Goal: Task Accomplishment & Management: Manage account settings

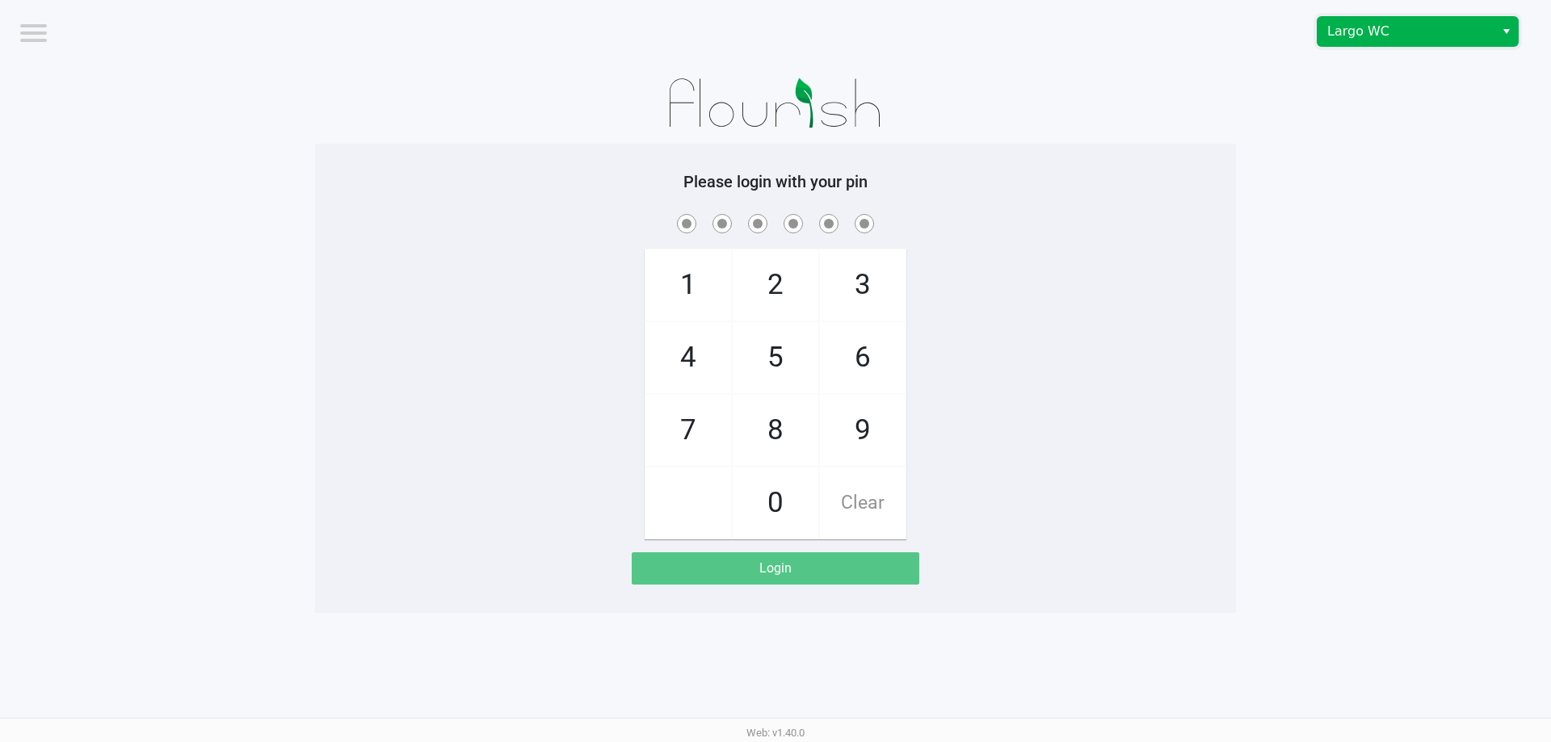
click at [1400, 33] on span "Largo WC" at bounding box center [1406, 31] width 158 height 19
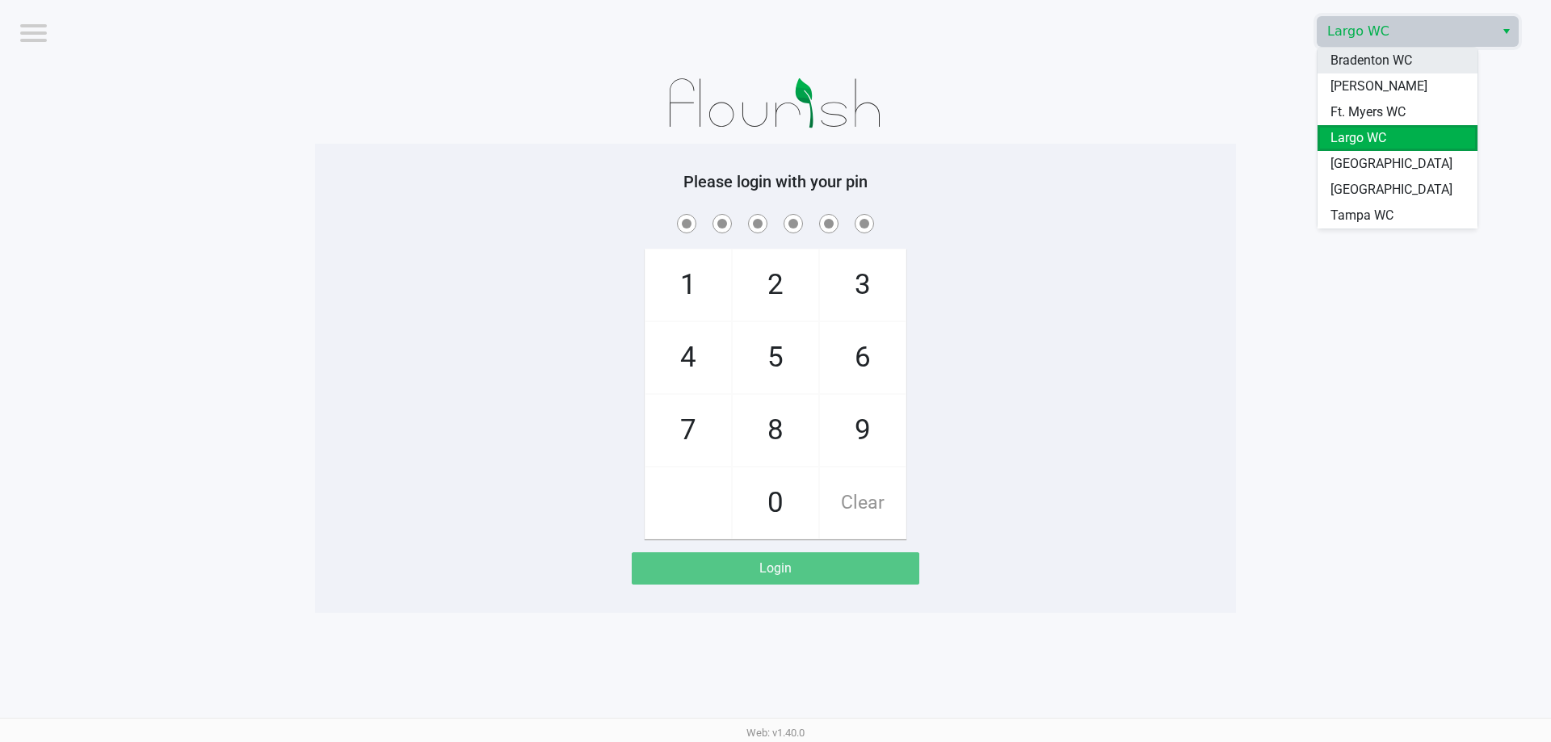
click at [1381, 62] on span "Bradenton WC" at bounding box center [1372, 60] width 82 height 19
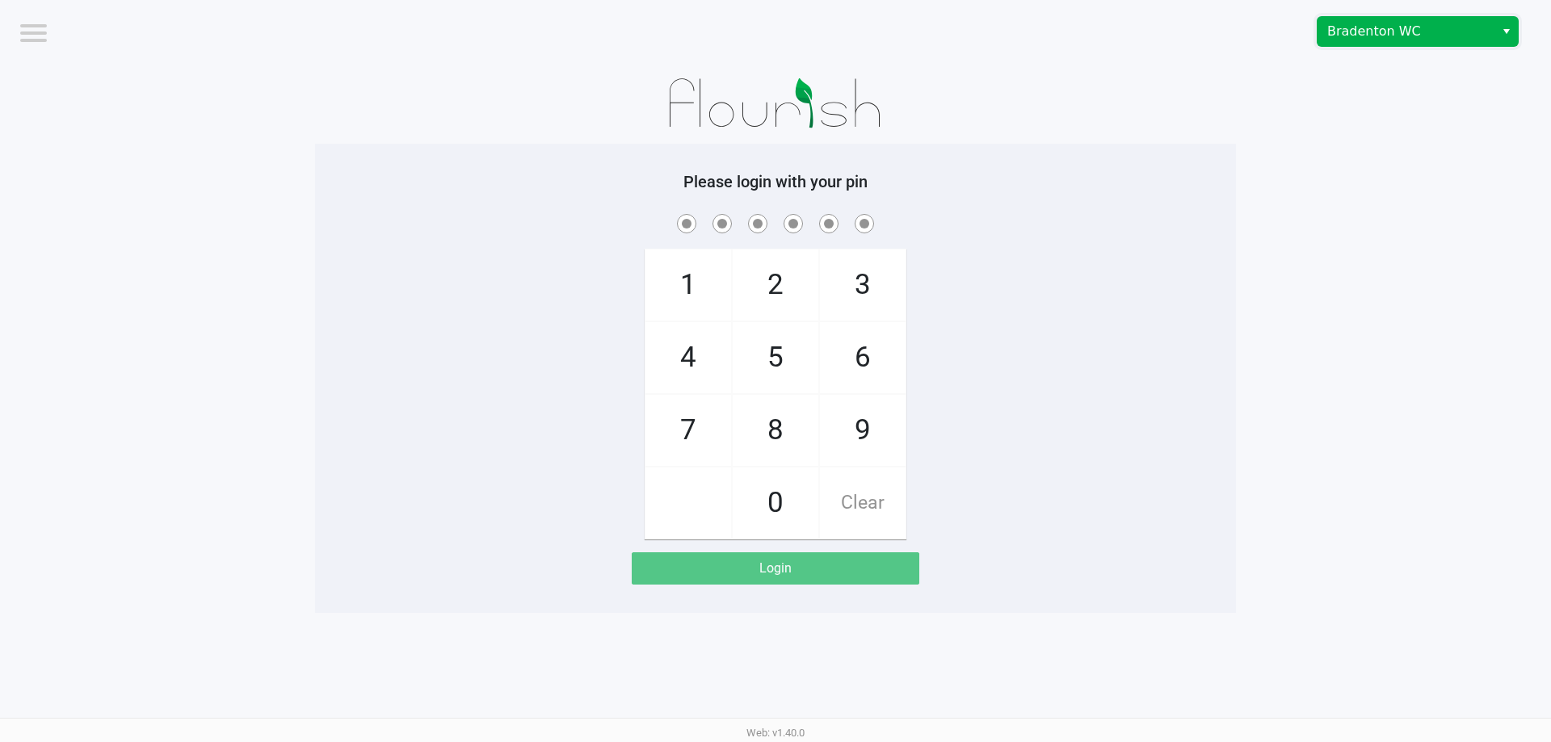
click at [1353, 39] on span "Bradenton WC" at bounding box center [1406, 31] width 158 height 19
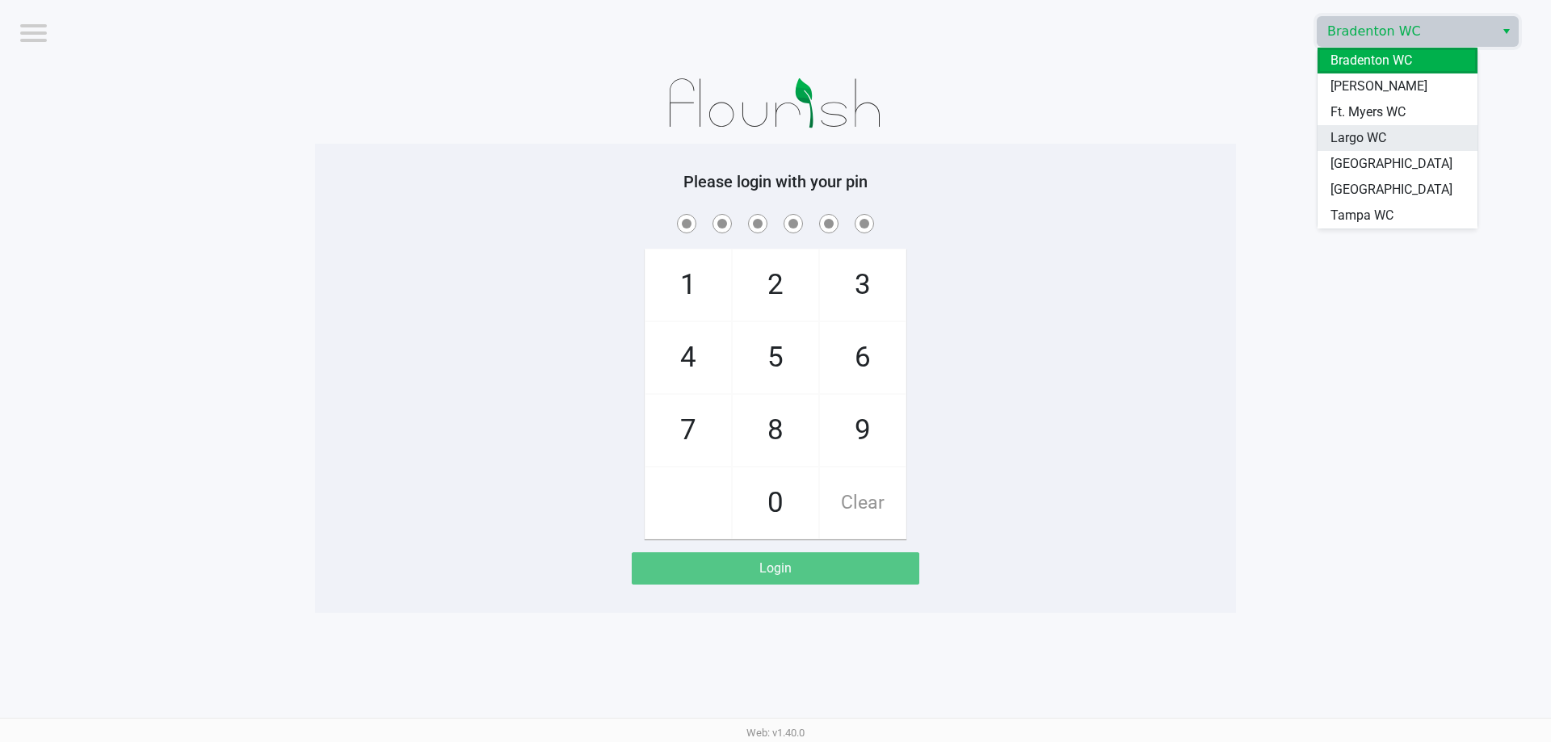
click at [1356, 131] on span "Largo WC" at bounding box center [1359, 137] width 56 height 19
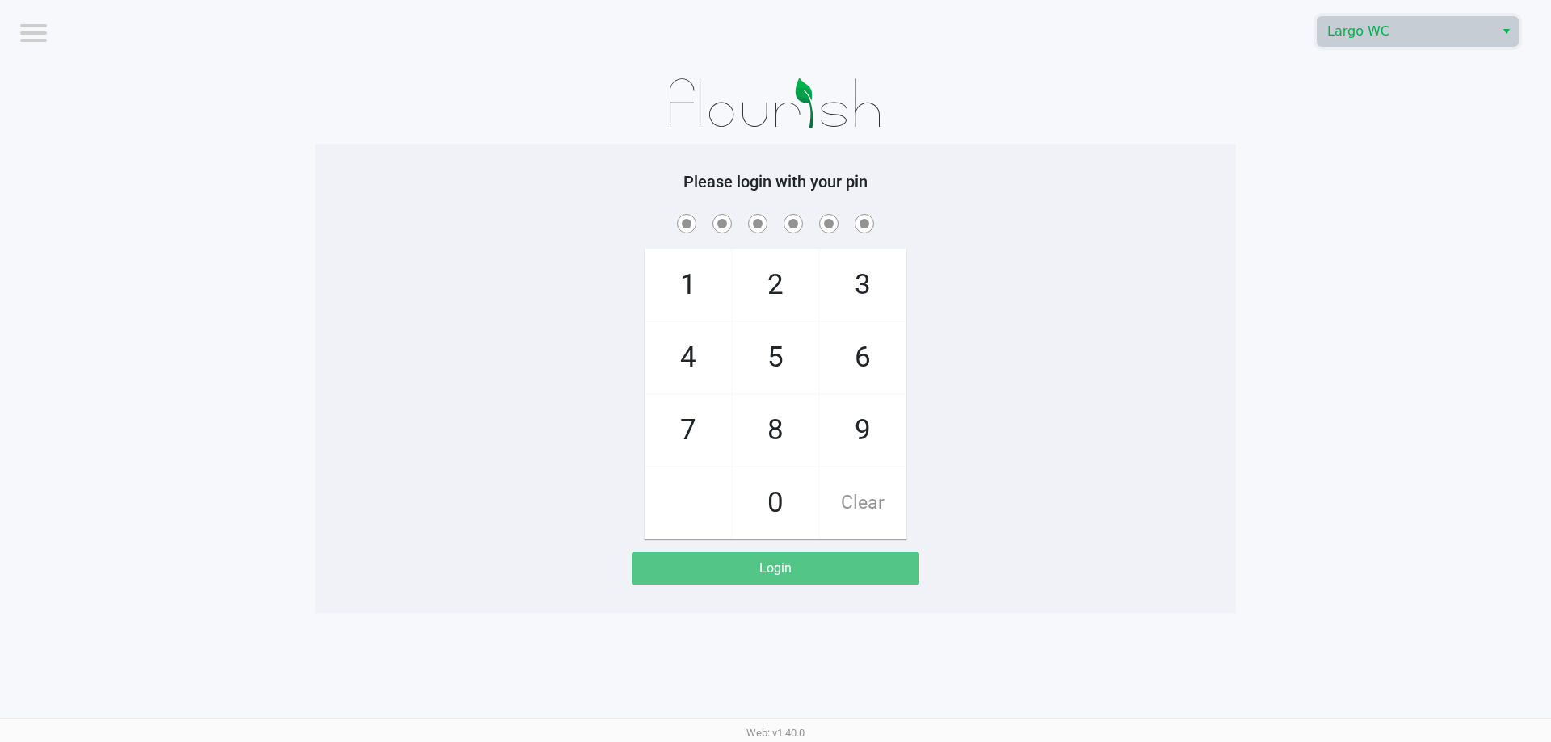
click at [1211, 161] on div "Please login with your pin 1 4 7 2 5 8 0 3 6 9 Clear Login" at bounding box center [775, 378] width 921 height 469
checkbox input "true"
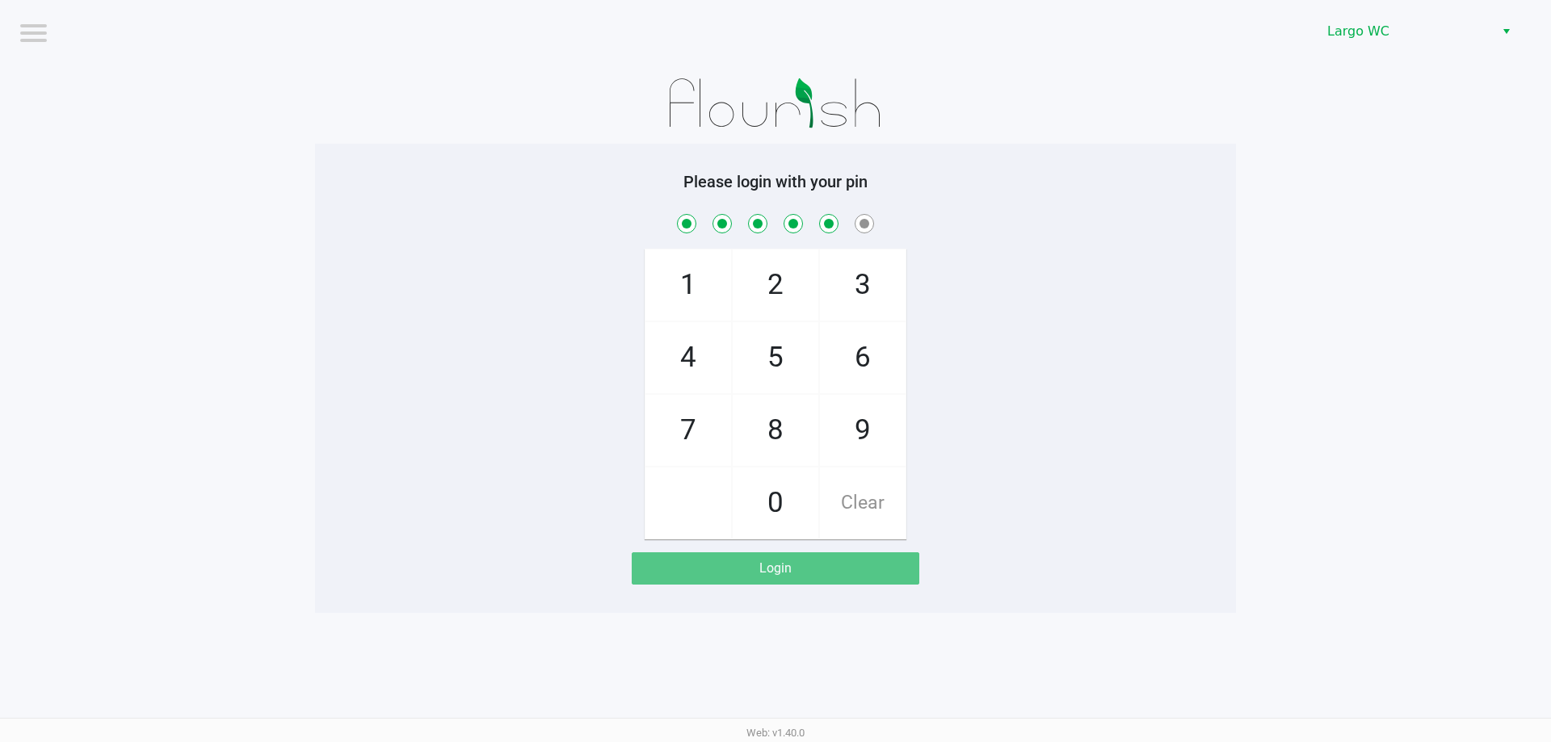
checkbox input "true"
